Goal: Information Seeking & Learning: Check status

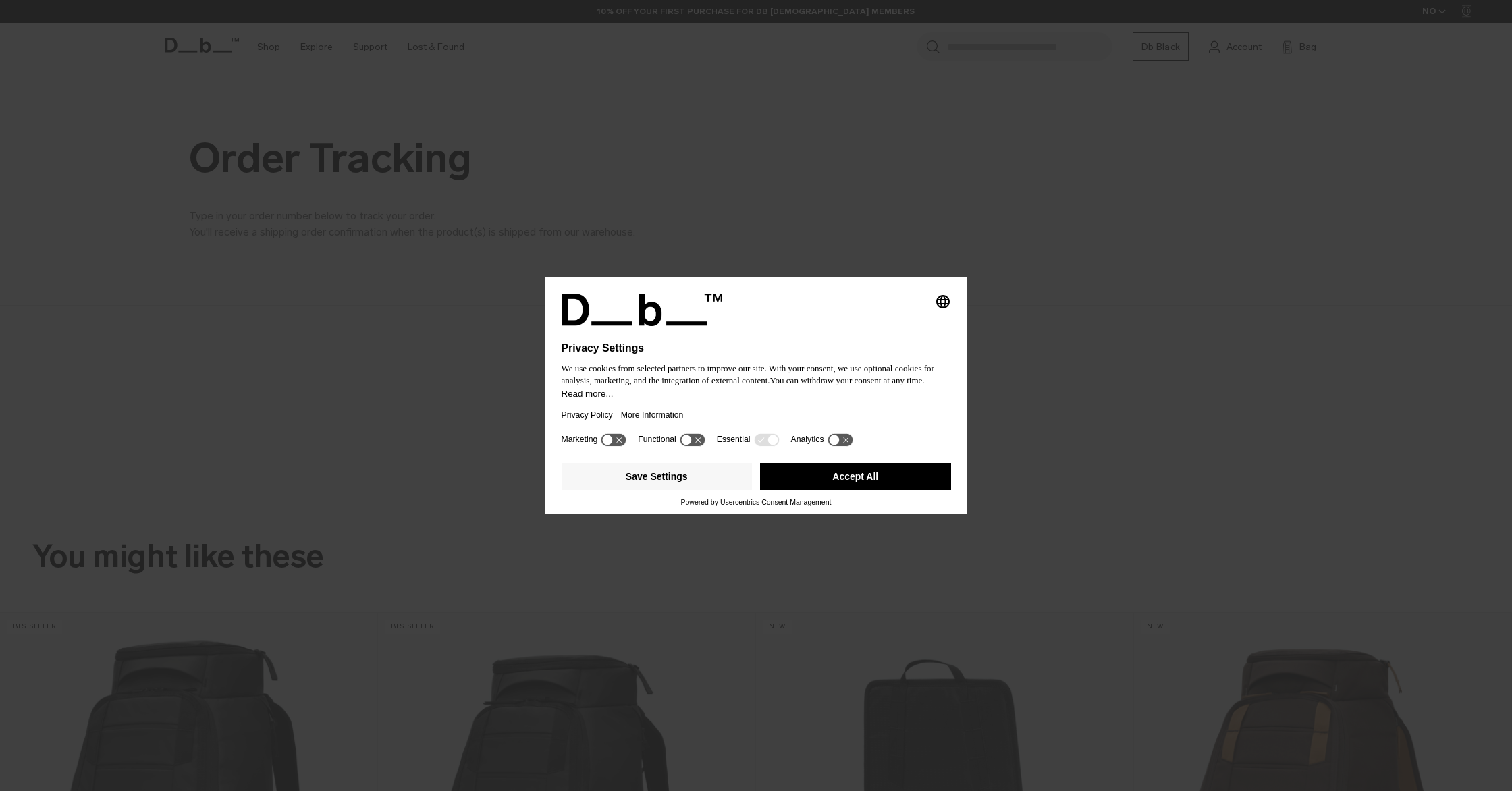
click at [885, 484] on button "Accept All" at bounding box center [855, 476] width 191 height 27
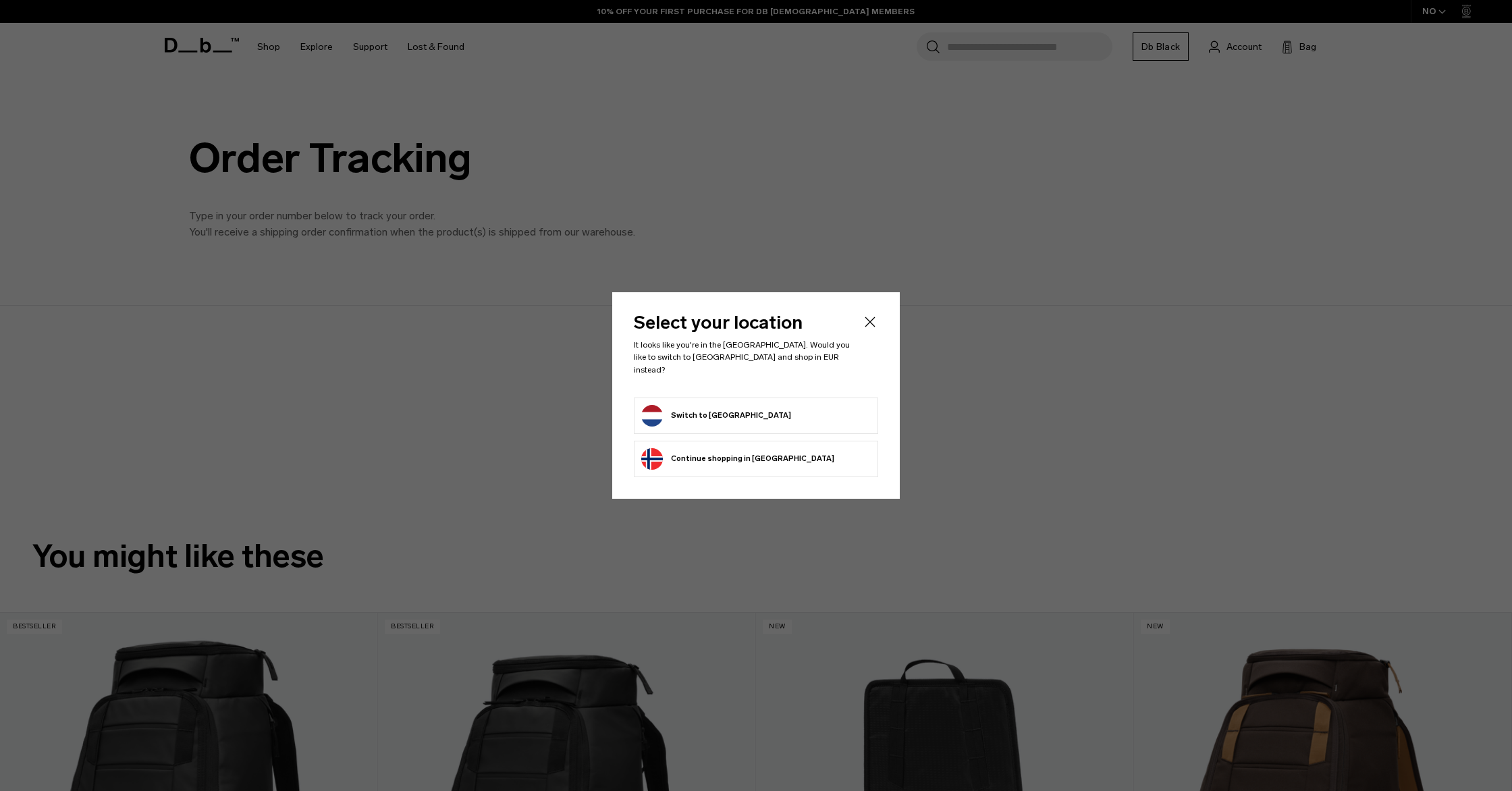
click at [735, 415] on button "Switch to [GEOGRAPHIC_DATA]" at bounding box center [715, 415] width 150 height 21
click at [724, 410] on button "Switch to [GEOGRAPHIC_DATA]" at bounding box center [715, 415] width 150 height 21
